Goal: Information Seeking & Learning: Learn about a topic

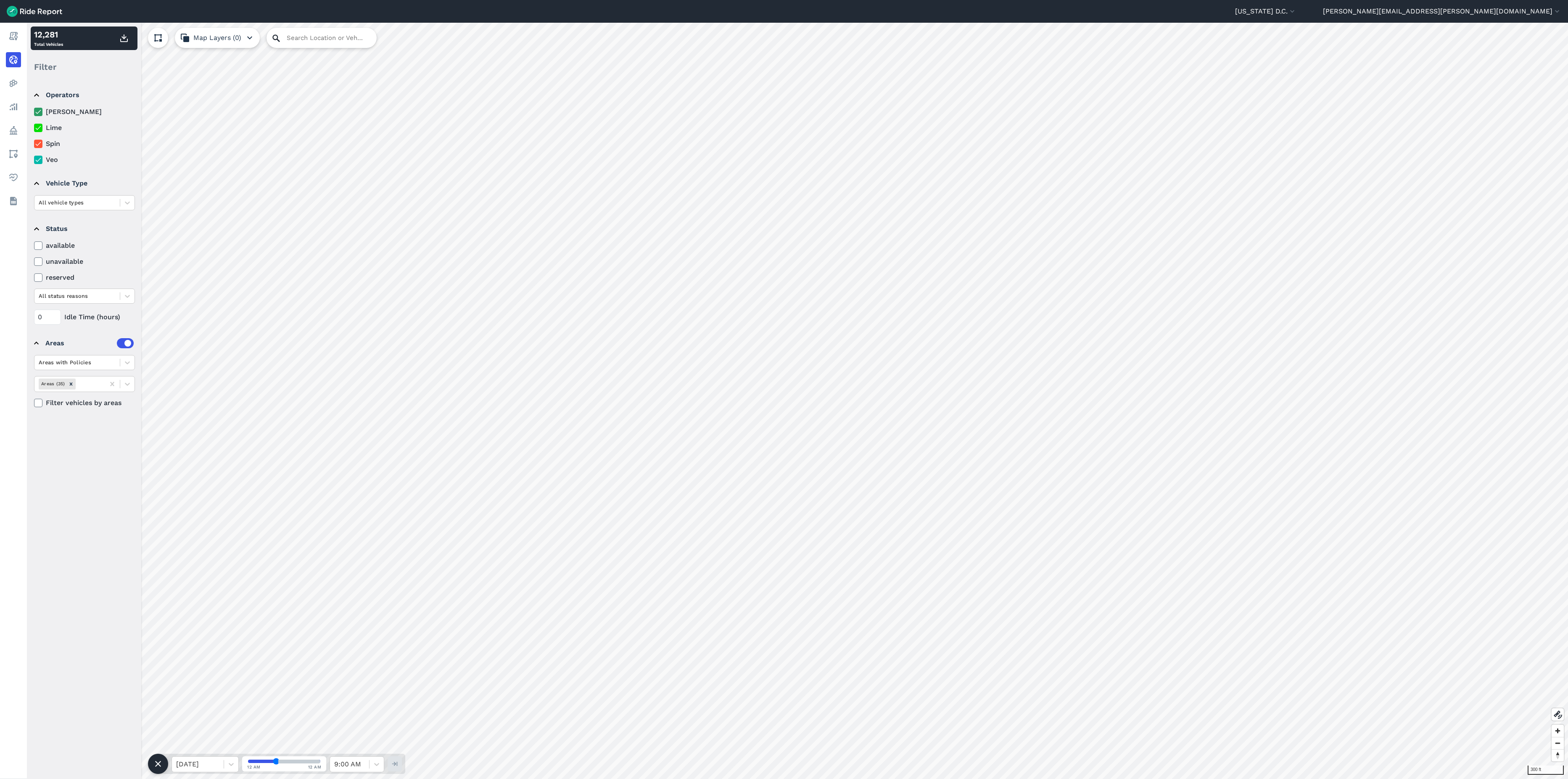
click at [275, 39] on icon at bounding box center [275, 38] width 10 height 10
click at [300, 37] on input "Search Location or Vehicles" at bounding box center [322, 38] width 110 height 20
click at [355, 42] on input "[STREET_ADDRESS][PERSON_NAME][US_STATE][US_STATE]" at bounding box center [322, 38] width 110 height 20
type input "[STREET_ADDRESS][PERSON_NAME][US_STATE][US_STATE]"
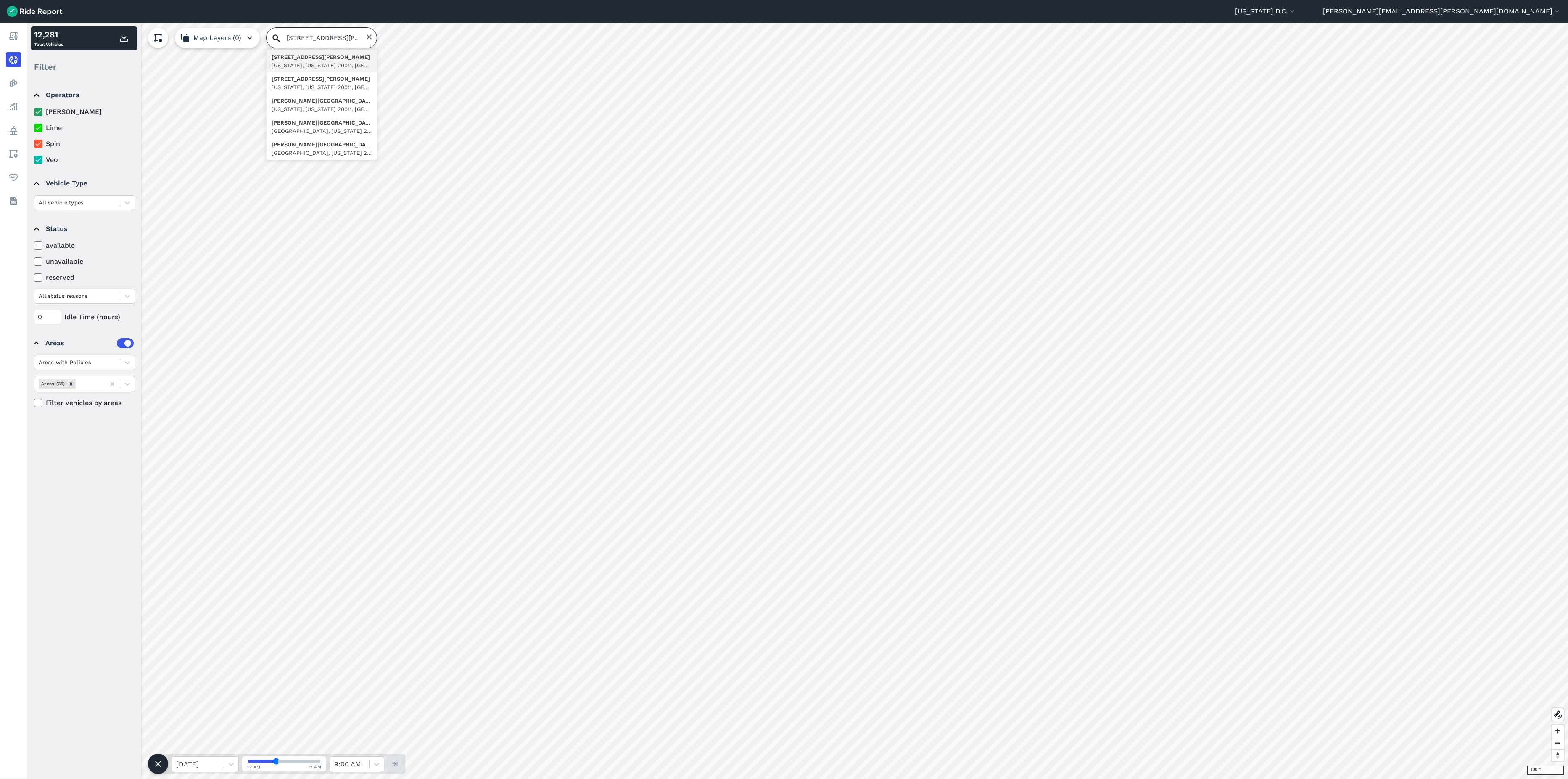
scroll to position [0, 0]
click at [225, 475] on div at bounding box center [231, 765] width 14 height 14
click at [212, 475] on div "[DATE]" at bounding box center [205, 726] width 67 height 17
click at [294, 475] on input "range" at bounding box center [285, 762] width 72 height 4
click at [288, 475] on input "range" at bounding box center [285, 762] width 72 height 4
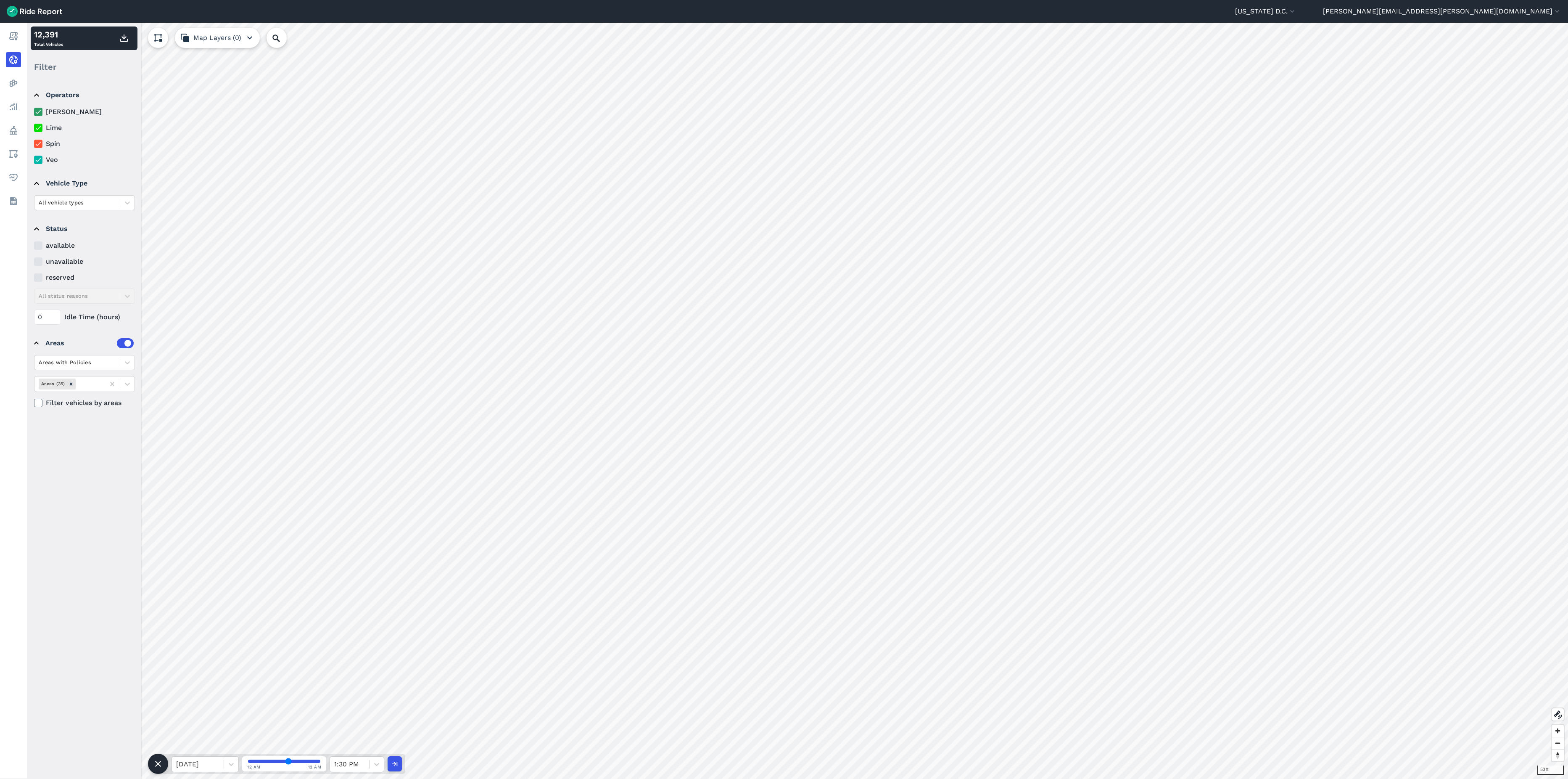
click at [285, 475] on input "range" at bounding box center [285, 762] width 72 height 4
click at [280, 475] on input "range" at bounding box center [285, 762] width 72 height 4
click at [293, 475] on input "range" at bounding box center [285, 762] width 72 height 4
click at [300, 475] on input "range" at bounding box center [285, 762] width 72 height 4
click at [308, 475] on input "range" at bounding box center [285, 762] width 72 height 4
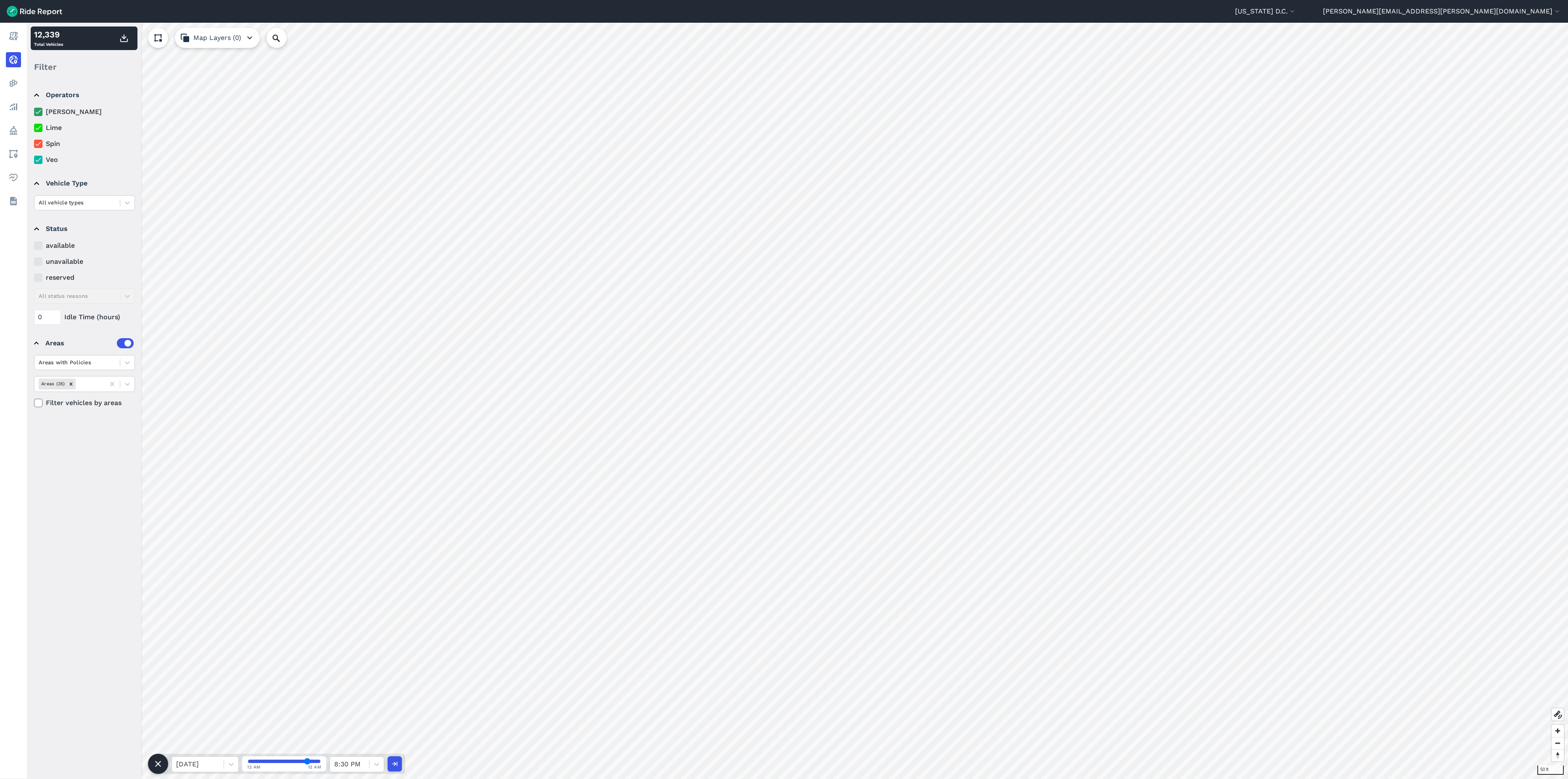
click at [294, 475] on input "range" at bounding box center [285, 762] width 72 height 4
click at [283, 475] on input "range" at bounding box center [285, 762] width 72 height 4
click at [271, 475] on input "range" at bounding box center [285, 762] width 72 height 4
click at [259, 475] on input "range" at bounding box center [285, 762] width 72 height 4
click at [227, 475] on div at bounding box center [231, 765] width 14 height 14
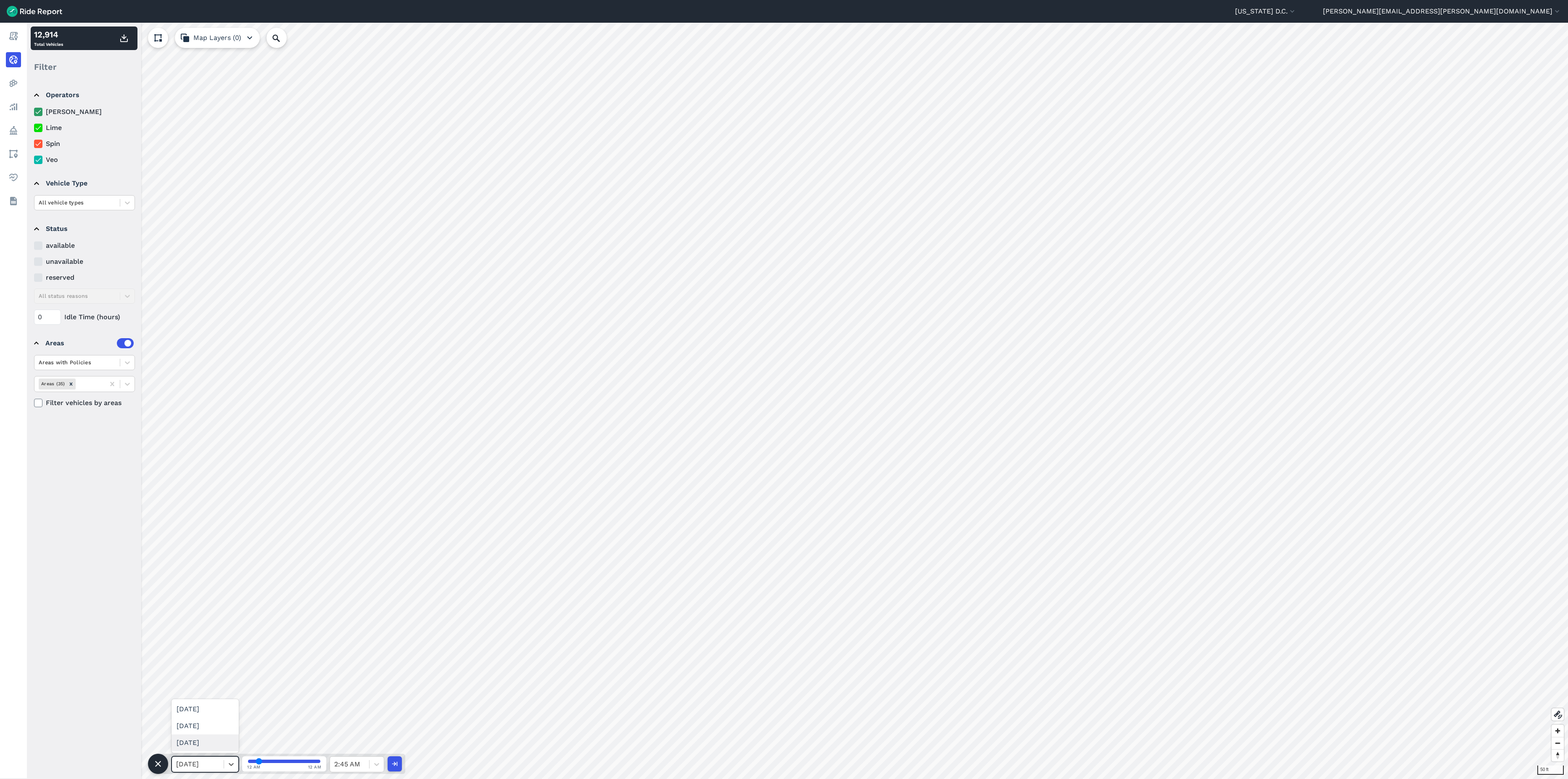
click at [210, 475] on div "[DATE]" at bounding box center [205, 743] width 67 height 17
click at [266, 475] on input "range" at bounding box center [285, 762] width 72 height 4
click at [291, 475] on input "range" at bounding box center [285, 762] width 72 height 4
click at [305, 475] on input "range" at bounding box center [285, 762] width 72 height 4
click at [311, 475] on input "range" at bounding box center [285, 762] width 72 height 4
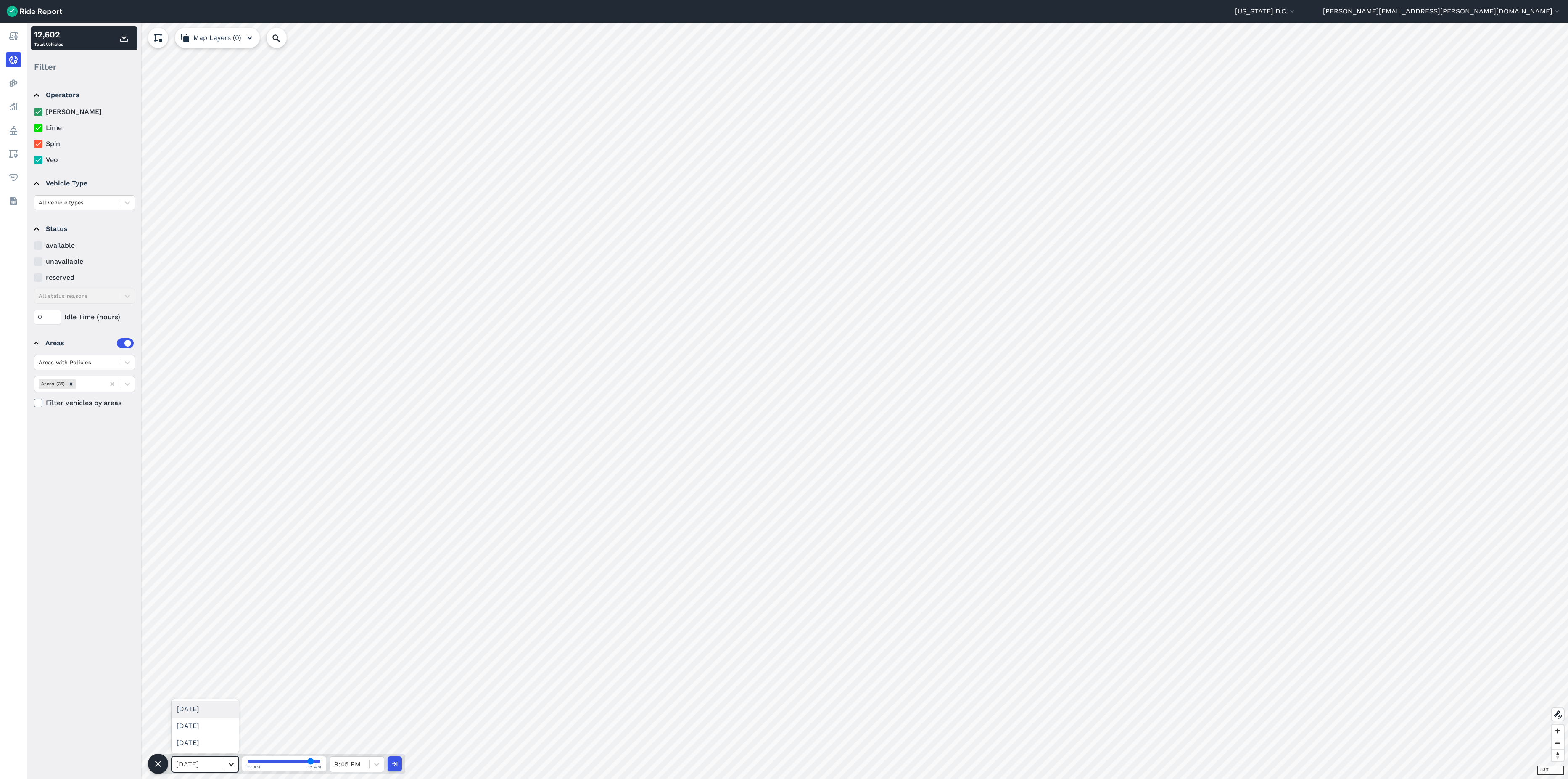
click at [230, 475] on icon at bounding box center [230, 764] width 8 height 8
click at [214, 475] on div "[DATE]" at bounding box center [205, 726] width 67 height 17
click at [276, 475] on input "range" at bounding box center [285, 762] width 72 height 4
click at [293, 475] on input "range" at bounding box center [285, 762] width 72 height 4
type input "15"
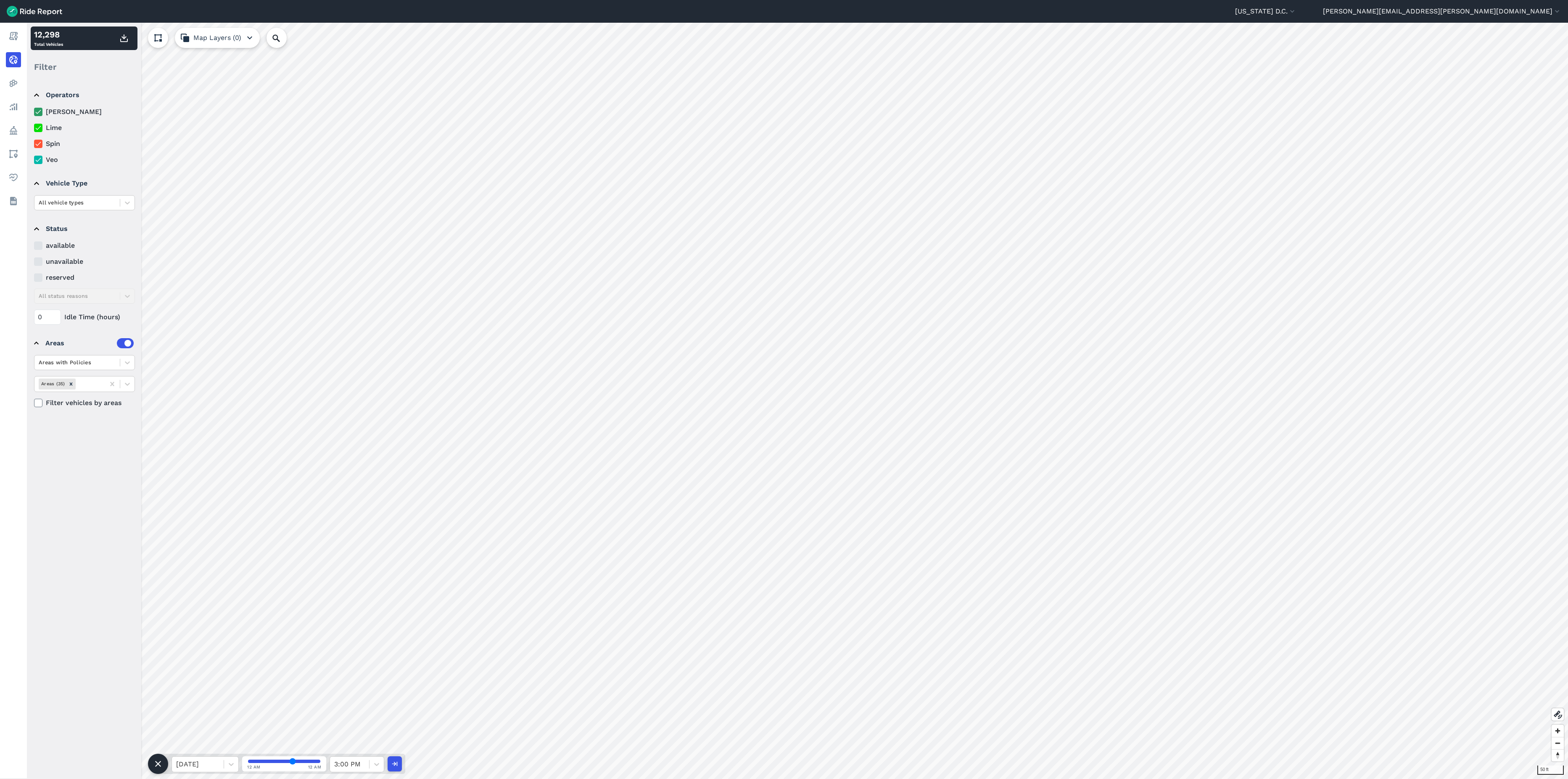
click at [262, 475] on input "range" at bounding box center [285, 762] width 72 height 4
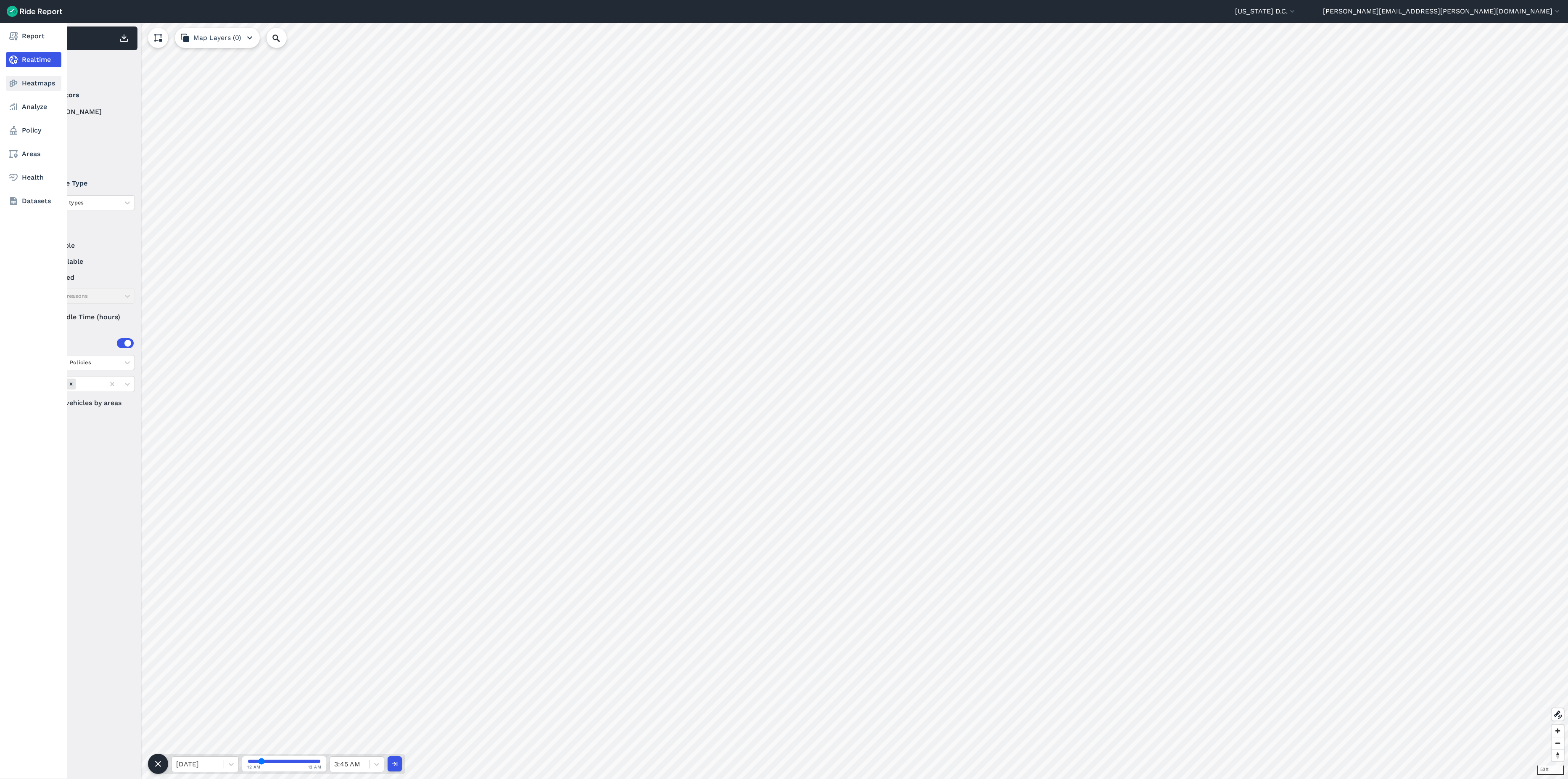
click at [36, 83] on link "Heatmaps" at bounding box center [33, 83] width 55 height 15
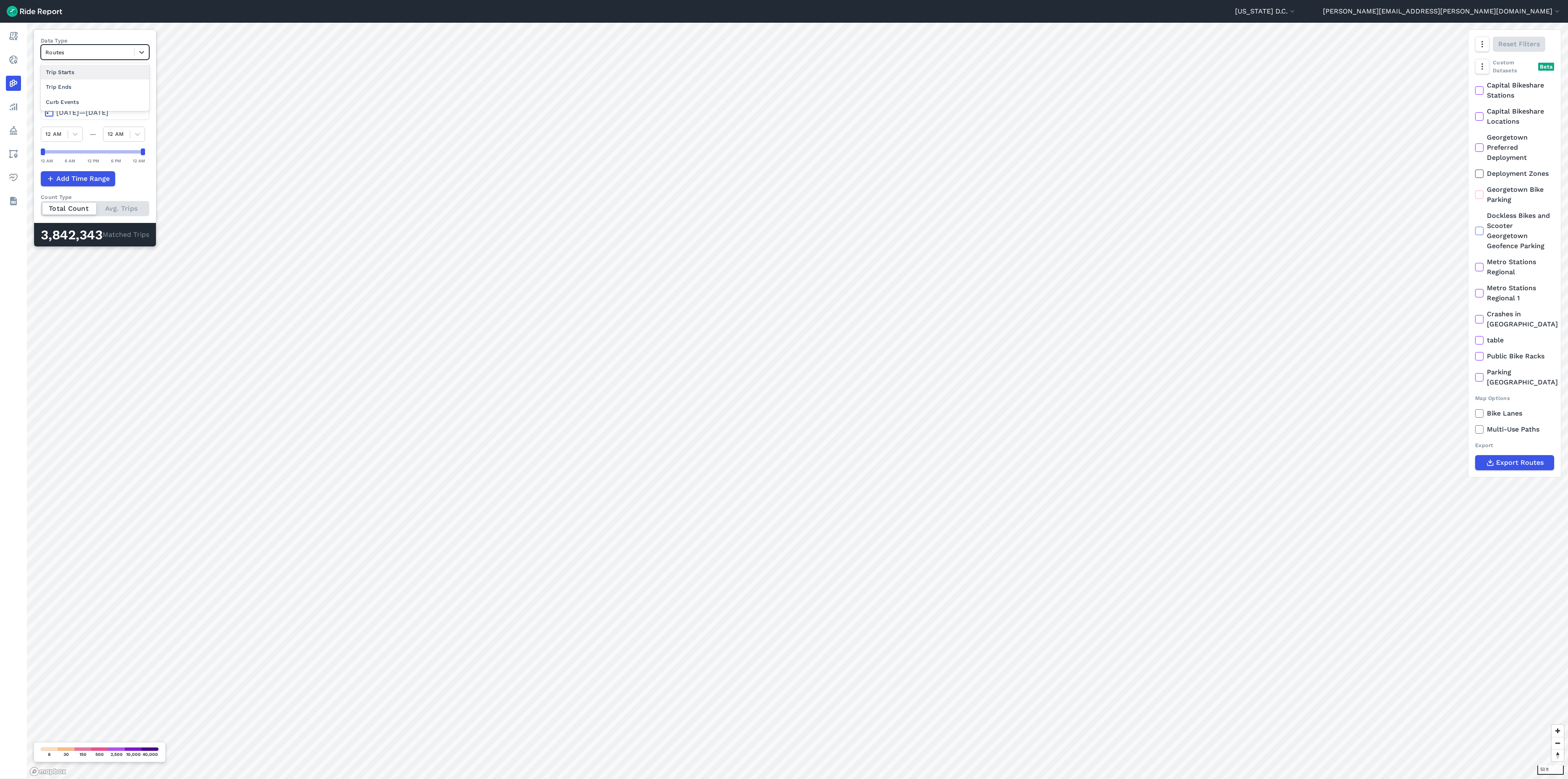
click at [120, 53] on div at bounding box center [88, 52] width 85 height 10
click at [117, 103] on div "Curb Events" at bounding box center [95, 102] width 108 height 14
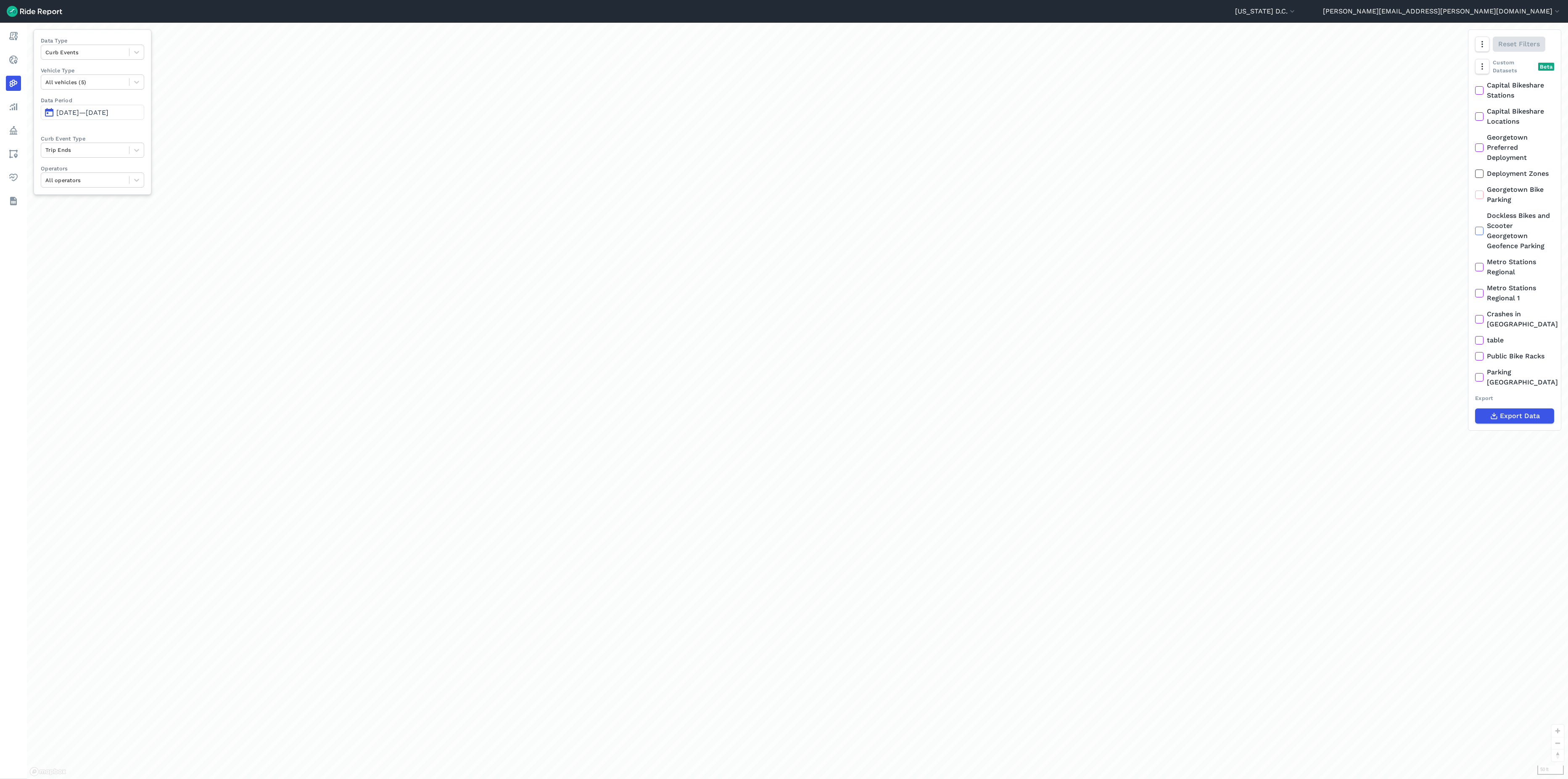
click at [108, 116] on span "[DATE]—[DATE]" at bounding box center [82, 112] width 52 height 8
click at [189, 184] on button "8" at bounding box center [191, 183] width 14 height 14
click at [296, 187] on button "14" at bounding box center [297, 183] width 14 height 14
click at [117, 152] on div at bounding box center [85, 150] width 79 height 10
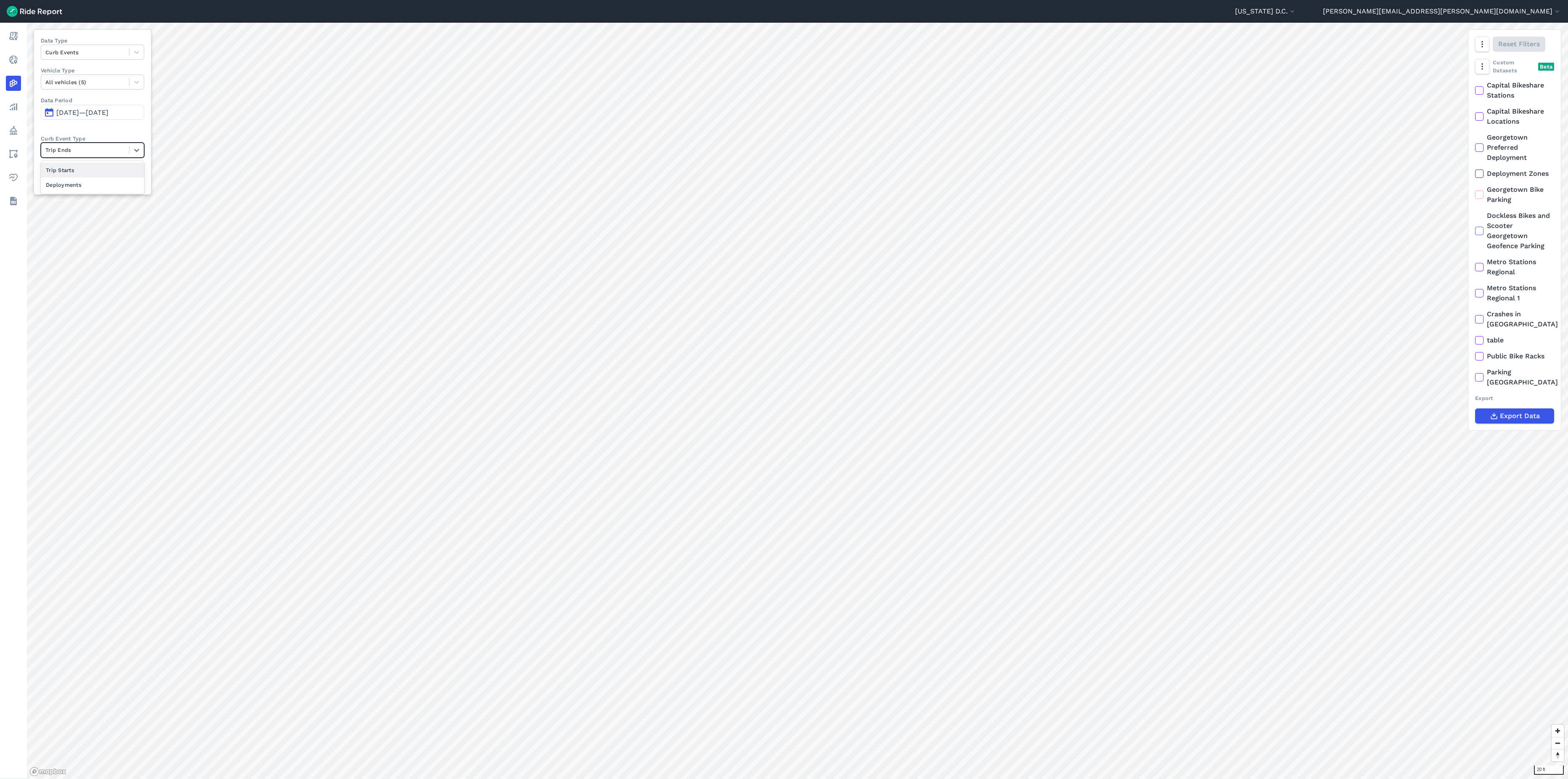
click at [117, 152] on div at bounding box center [85, 150] width 79 height 10
click at [112, 185] on div "Deployments" at bounding box center [92, 184] width 103 height 14
click at [95, 187] on div "All operators" at bounding box center [85, 180] width 88 height 13
click at [84, 249] on div "Lime" at bounding box center [92, 245] width 103 height 14
click at [124, 183] on div at bounding box center [85, 180] width 79 height 10
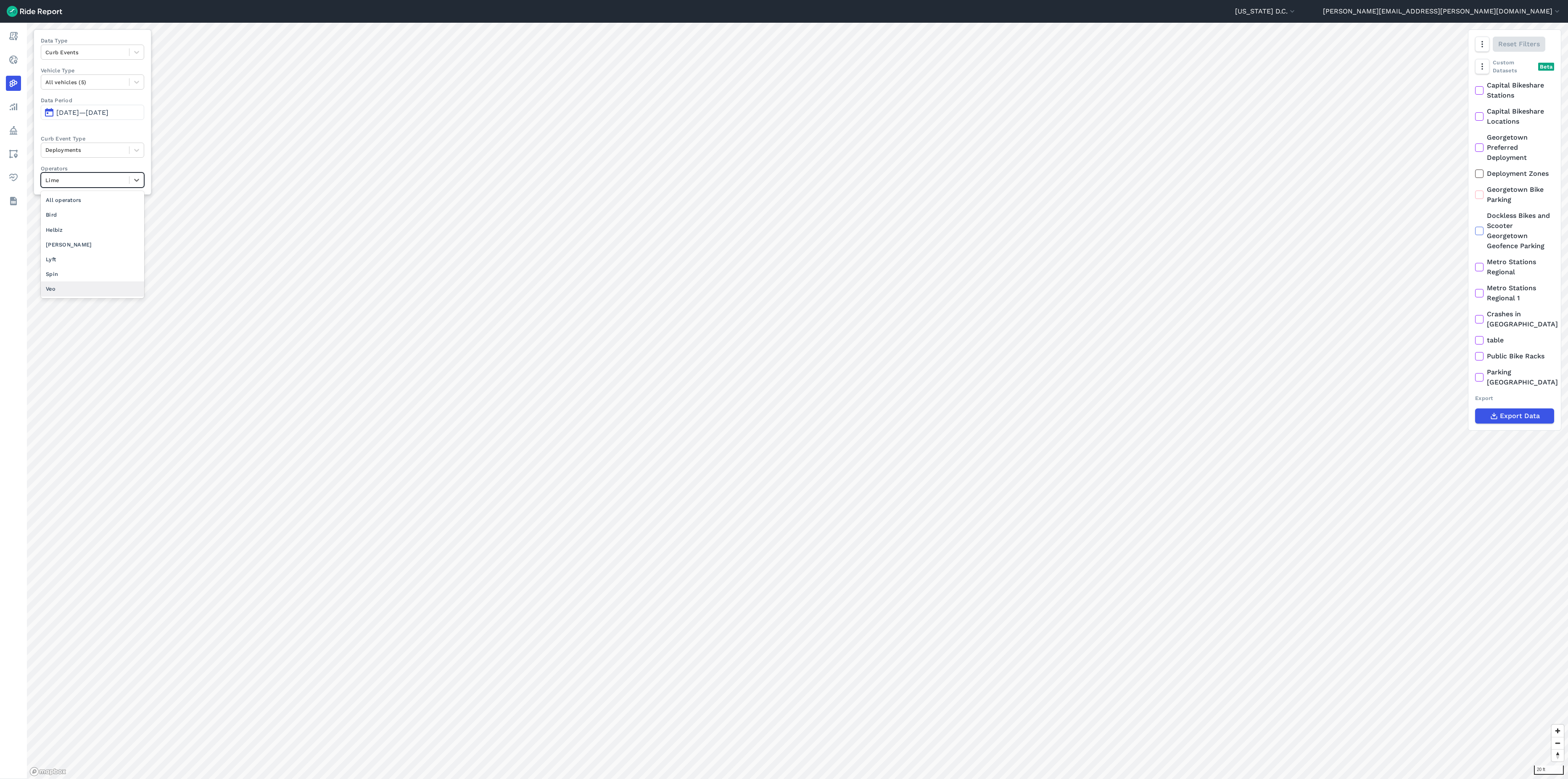
click at [87, 292] on div "Veo" at bounding box center [92, 288] width 103 height 14
click at [118, 185] on div at bounding box center [85, 180] width 79 height 10
click at [96, 154] on div at bounding box center [85, 150] width 79 height 10
click at [91, 190] on div "Trip Ends" at bounding box center [92, 184] width 103 height 14
click at [103, 185] on div at bounding box center [85, 180] width 79 height 10
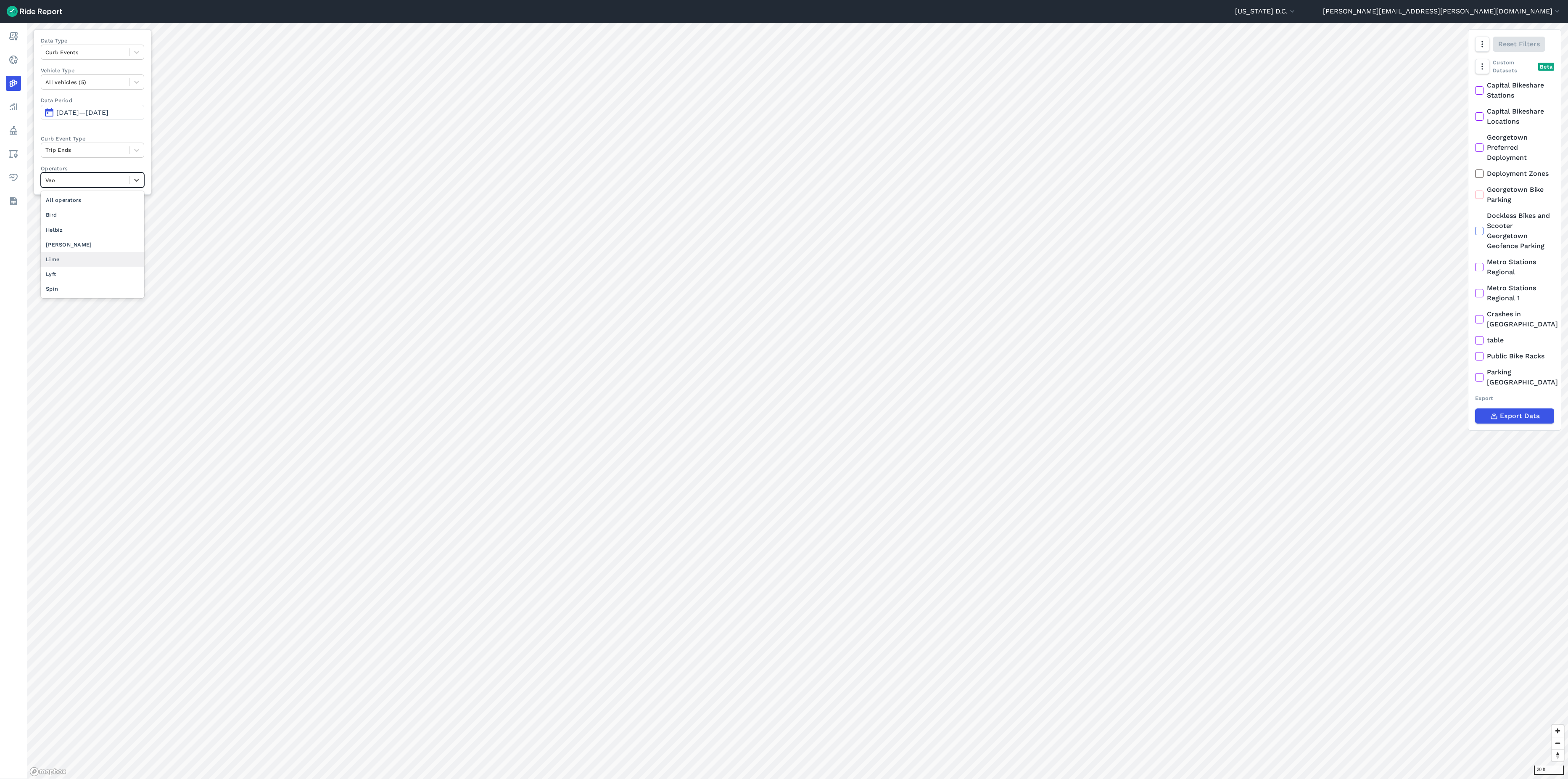
click at [89, 262] on div "Lime" at bounding box center [92, 259] width 103 height 14
